Goal: Find specific page/section: Find specific page/section

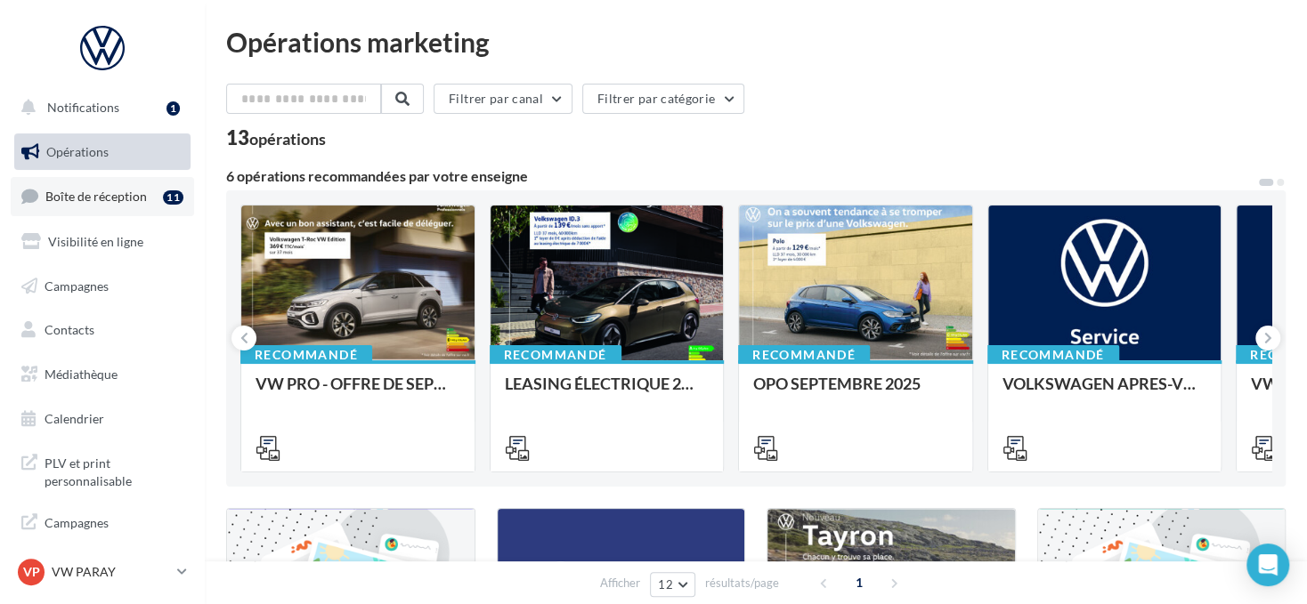
click at [117, 198] on span "Boîte de réception" at bounding box center [95, 196] width 101 height 15
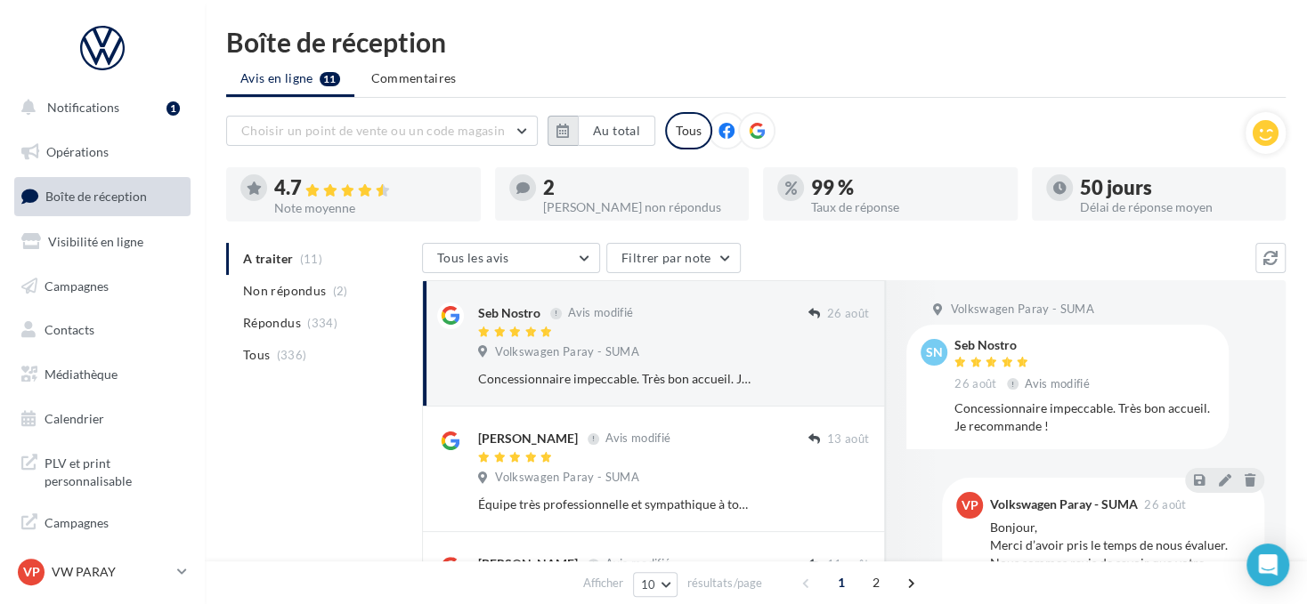
click at [553, 122] on button "button" at bounding box center [562, 131] width 30 height 30
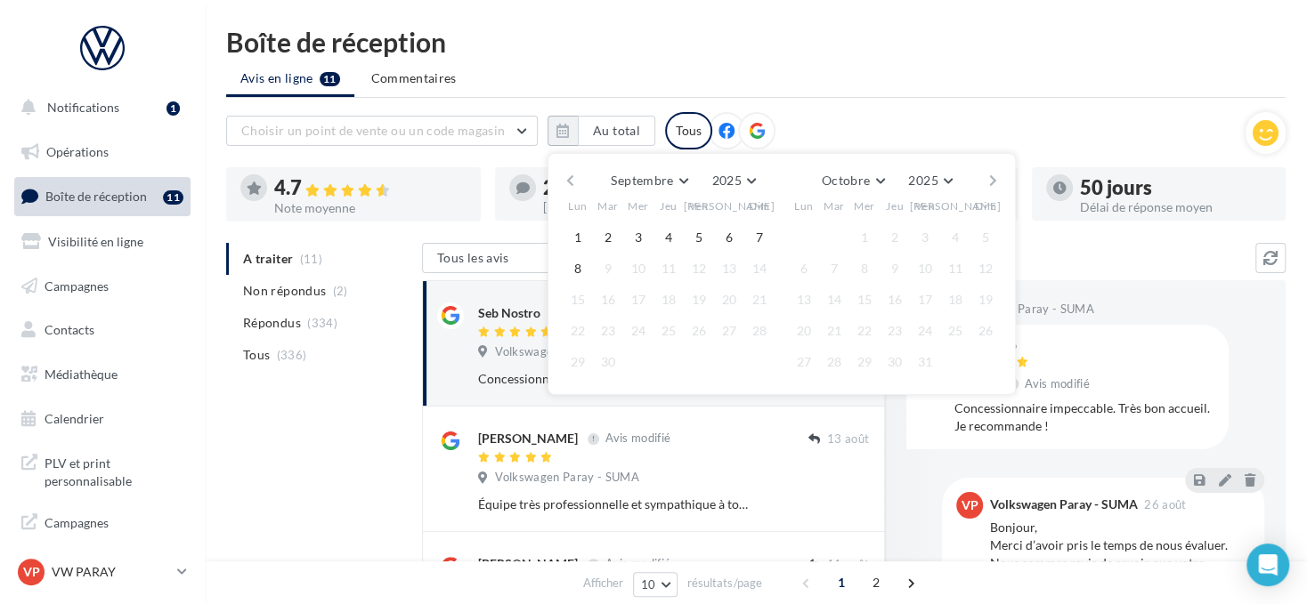
click at [570, 180] on button "button" at bounding box center [570, 180] width 15 height 25
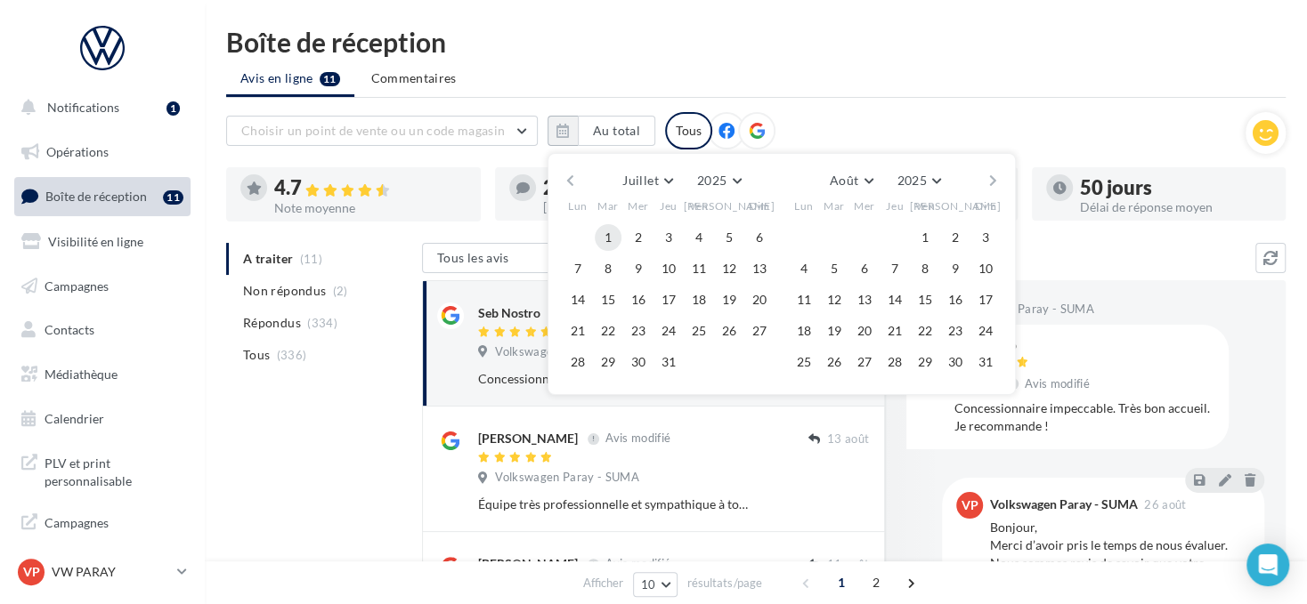
click at [603, 225] on button "1" at bounding box center [608, 237] width 27 height 27
click at [995, 179] on button "button" at bounding box center [992, 180] width 15 height 25
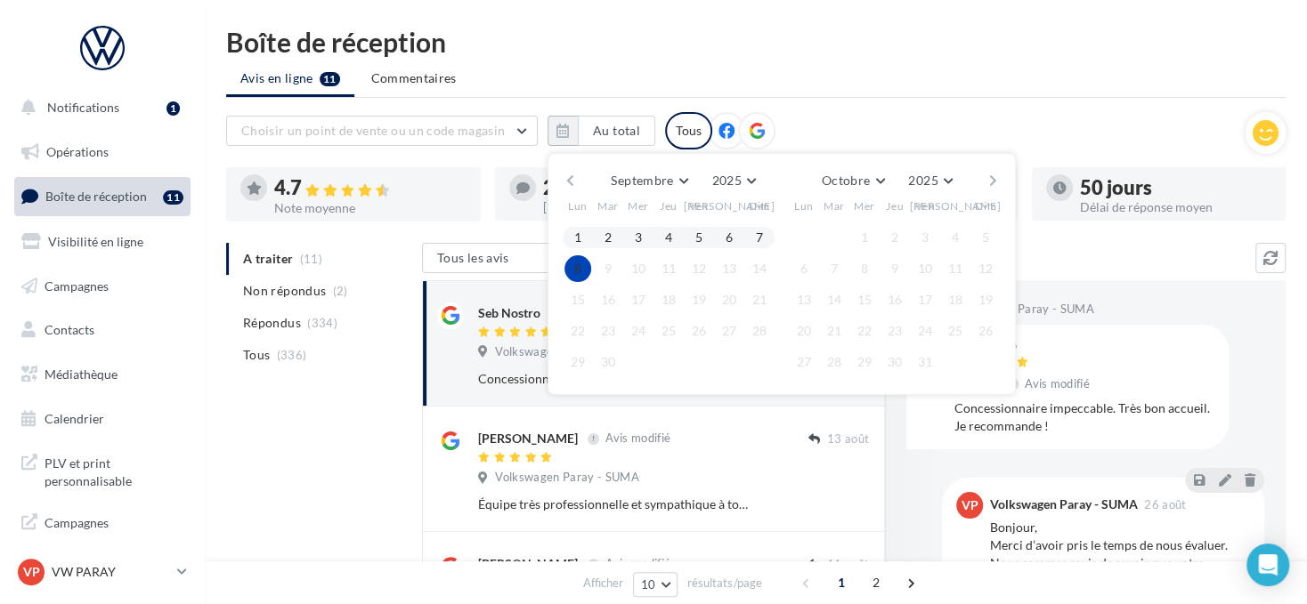
click at [581, 260] on button "8" at bounding box center [577, 268] width 27 height 27
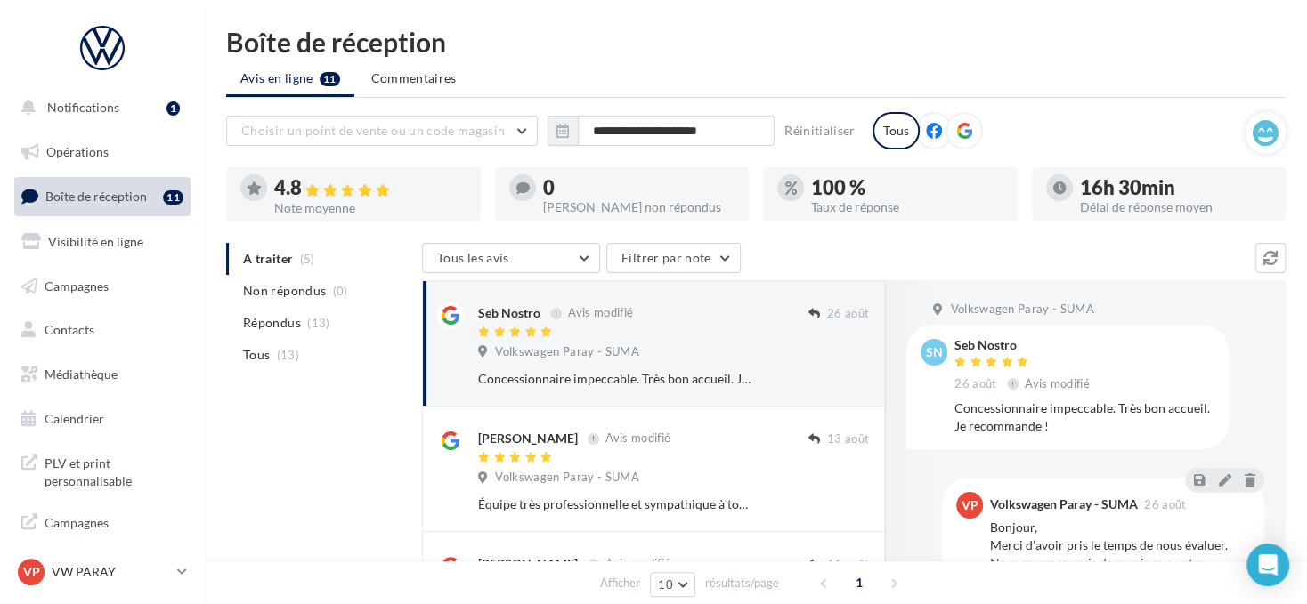
click at [956, 128] on icon at bounding box center [964, 131] width 16 height 16
click at [71, 567] on p "VW PARAY" at bounding box center [111, 572] width 118 height 18
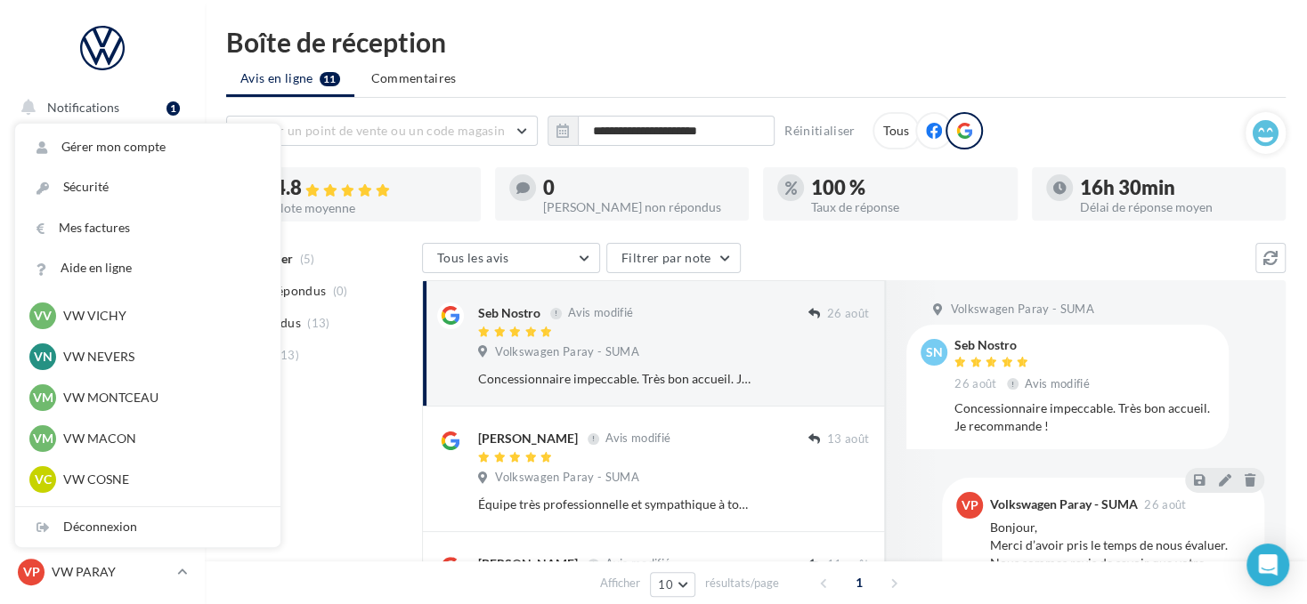
scroll to position [623, 0]
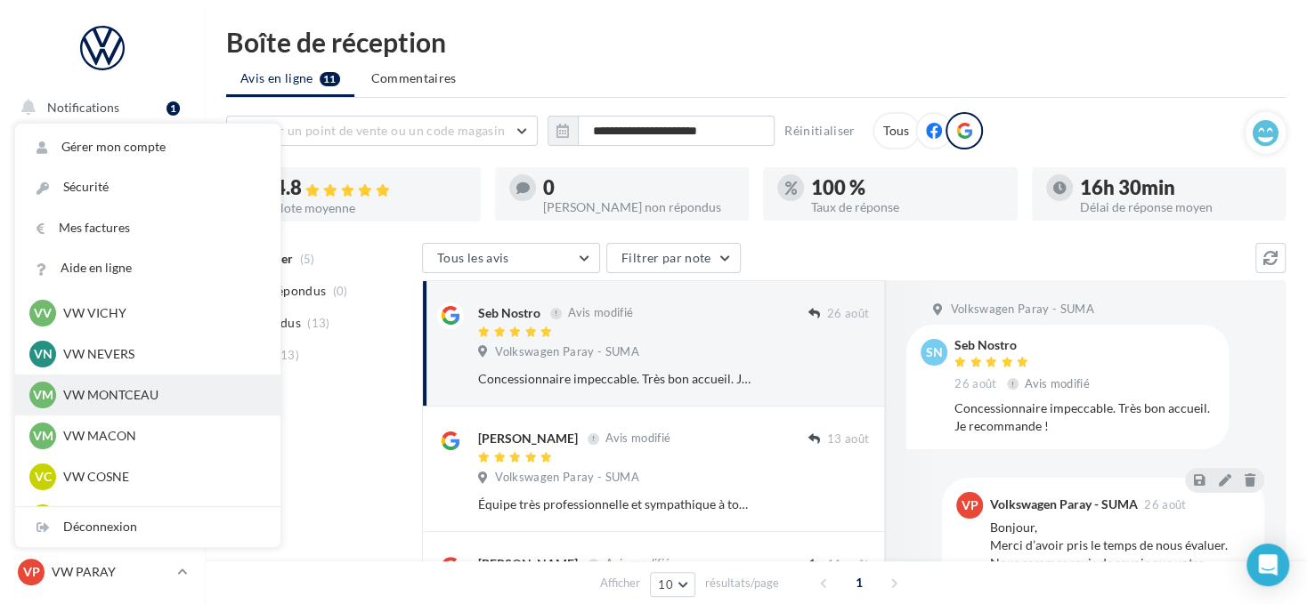
click at [168, 396] on p "VW MONTCEAU" at bounding box center [161, 395] width 196 height 18
